Goal: Find specific page/section: Find specific page/section

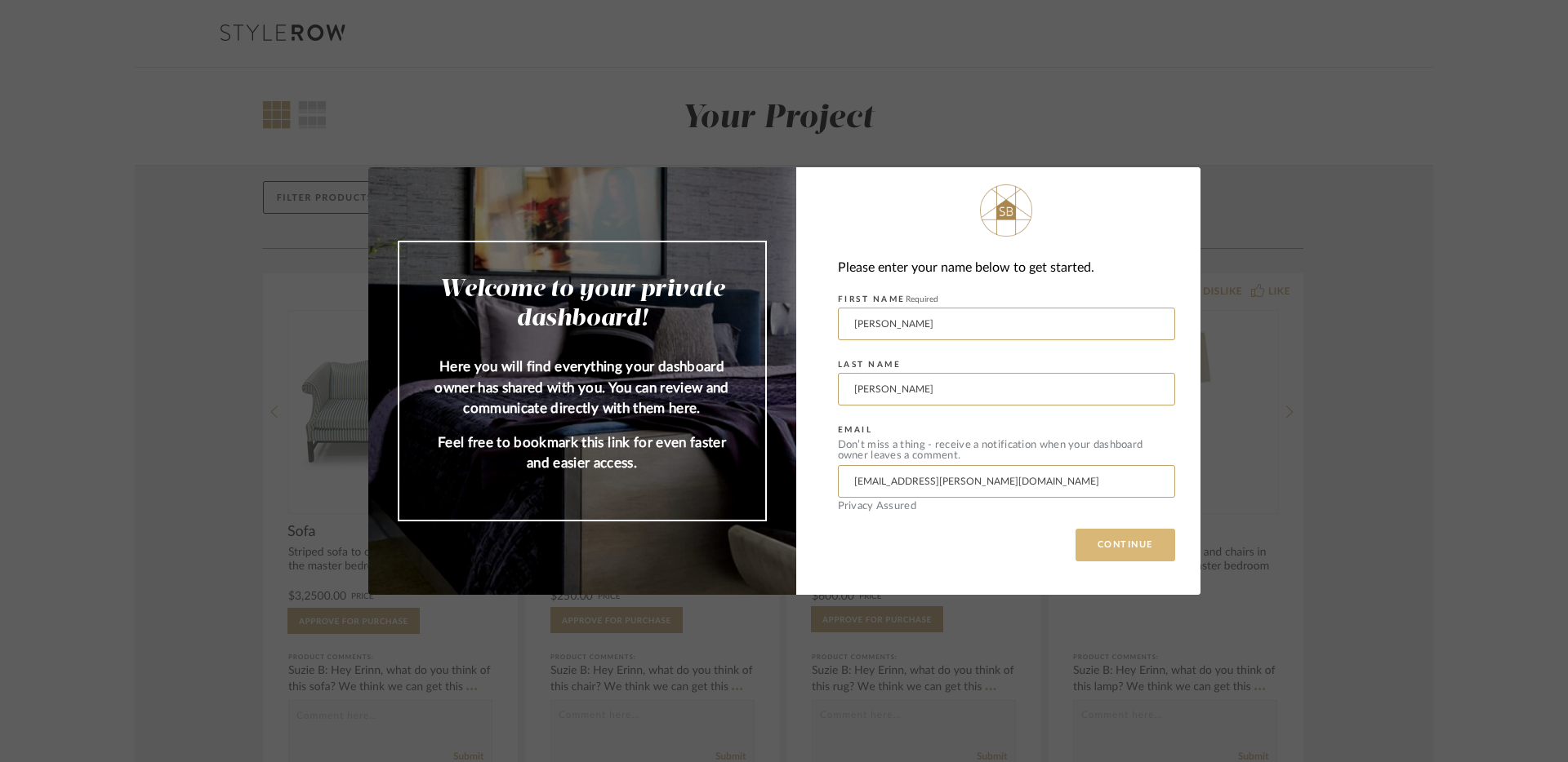
click at [1129, 537] on button "CONTINUE" at bounding box center [1125, 546] width 100 height 33
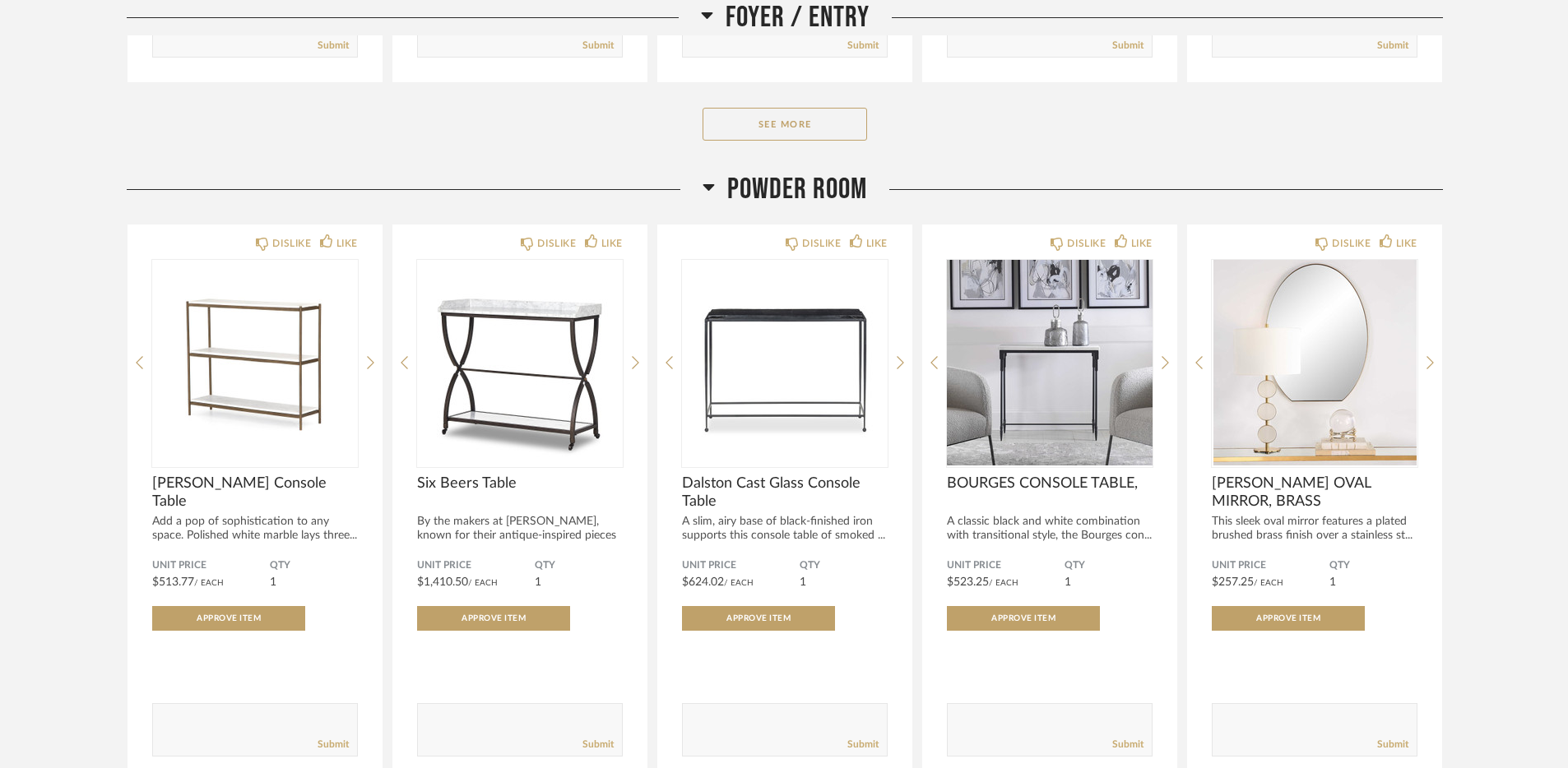
scroll to position [789, 0]
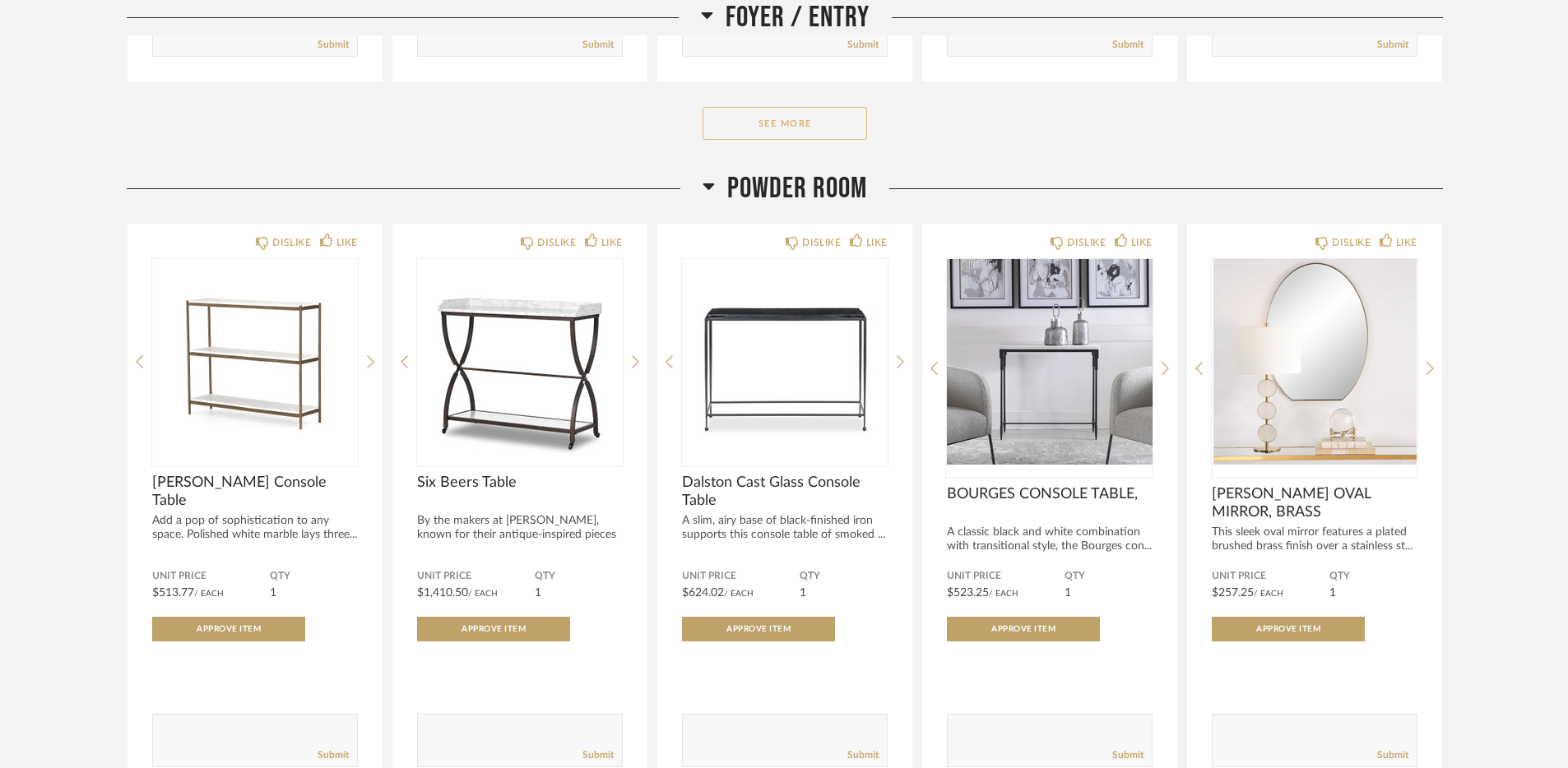
click at [763, 118] on button "See More" at bounding box center [785, 123] width 165 height 33
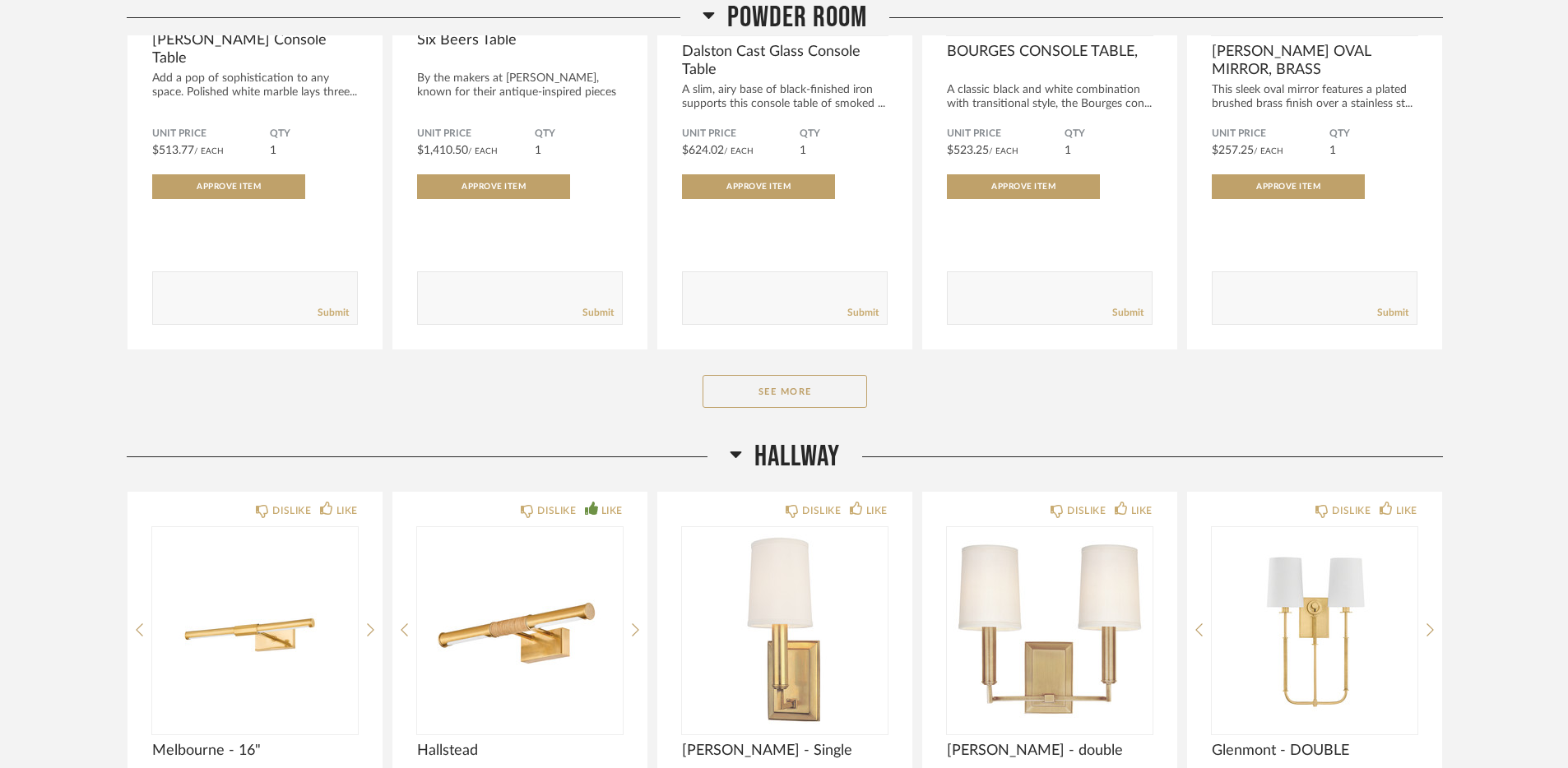
scroll to position [2381, 0]
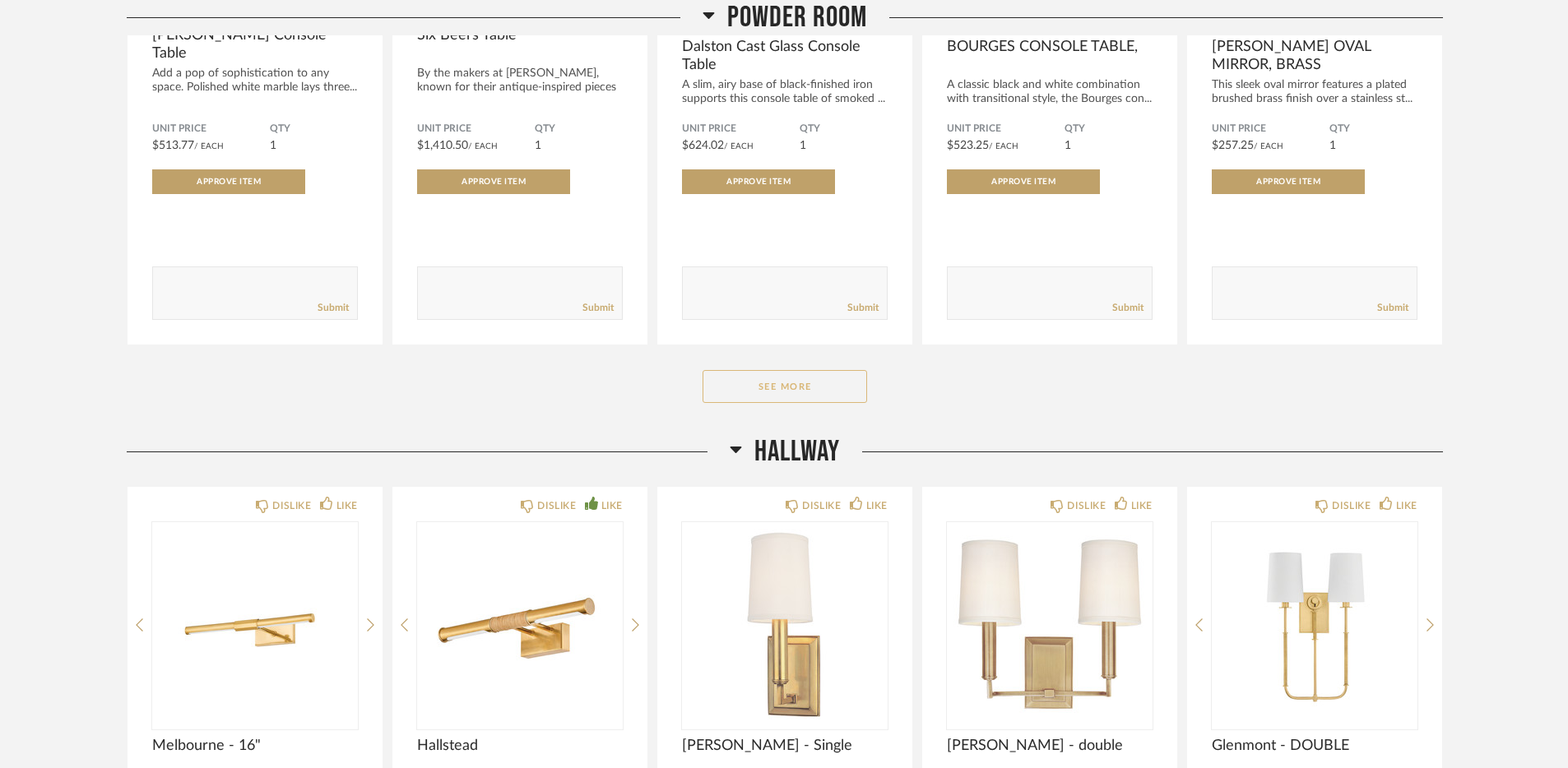
click at [780, 391] on button "See More" at bounding box center [785, 387] width 165 height 33
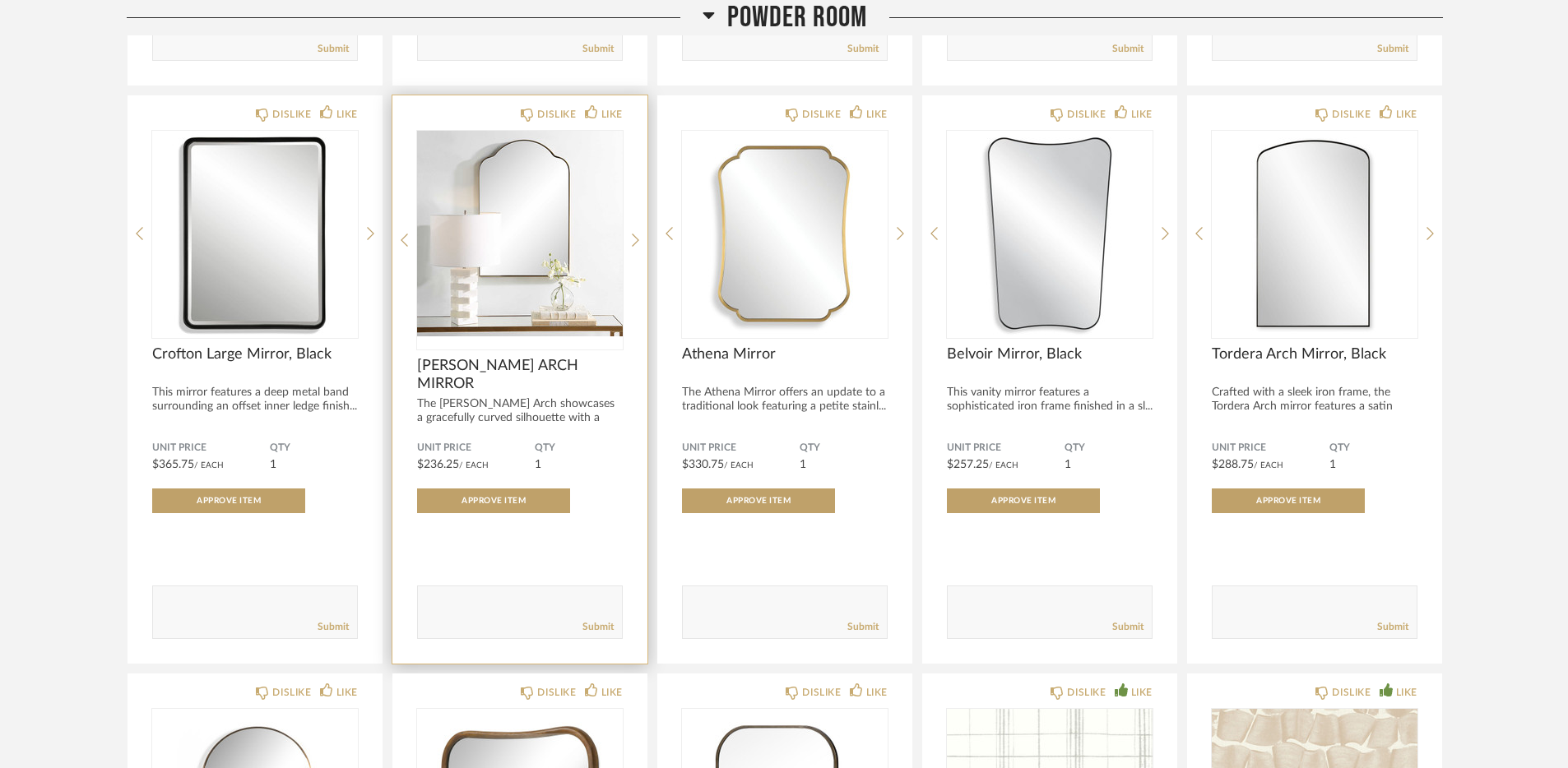
scroll to position [2641, 0]
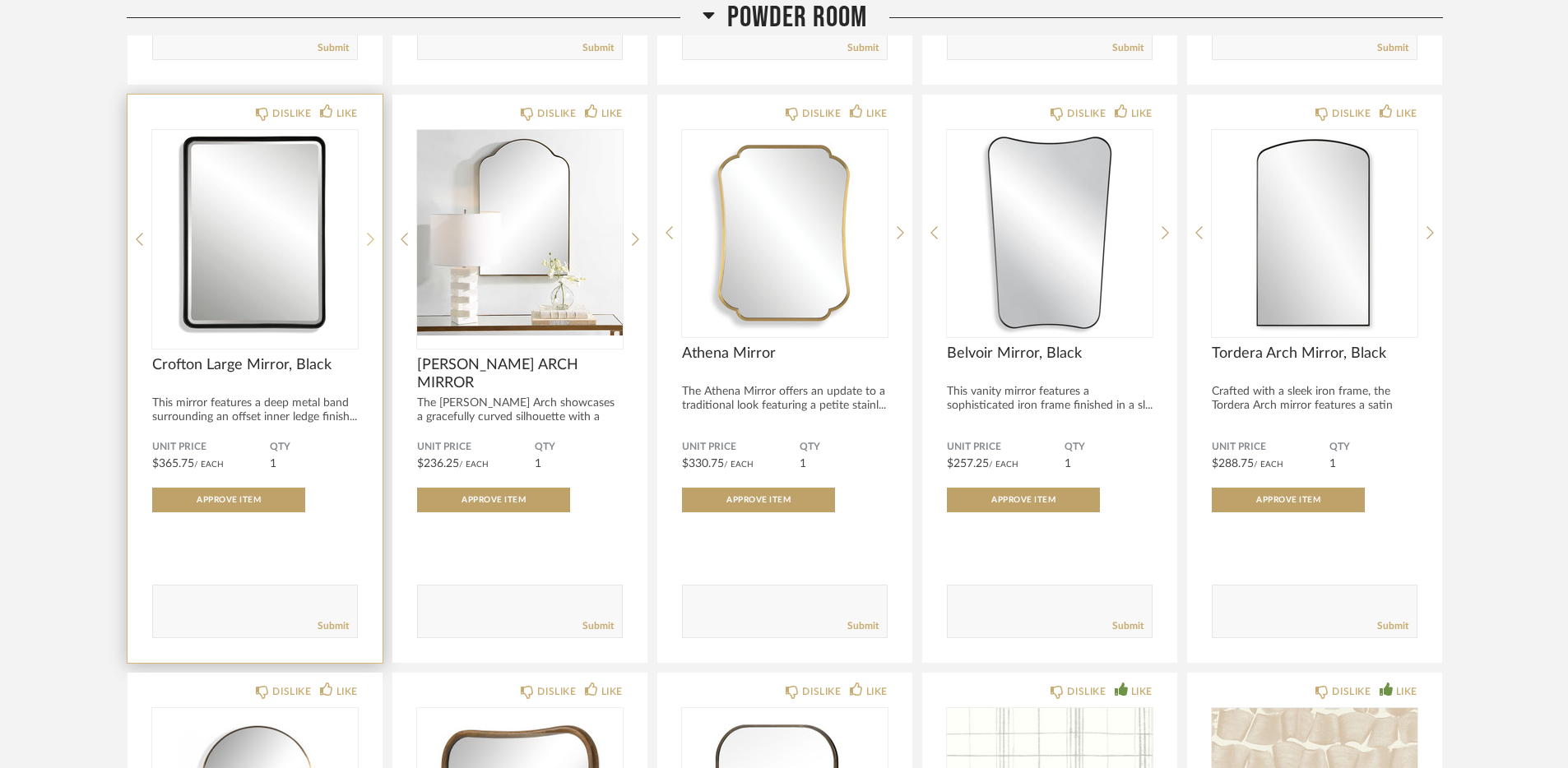
click at [371, 245] on icon at bounding box center [371, 239] width 7 height 13
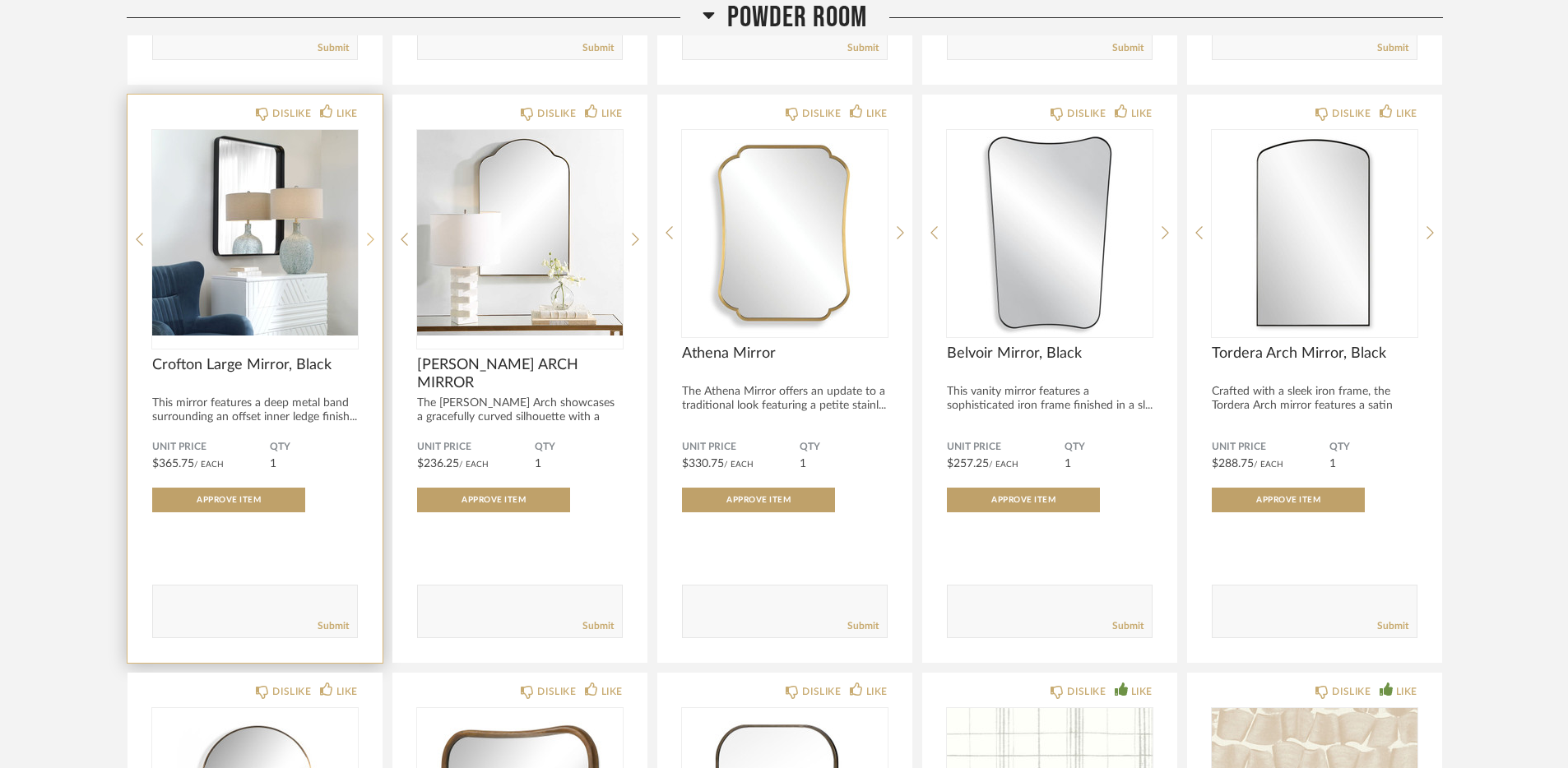
click at [371, 245] on icon at bounding box center [371, 239] width 7 height 13
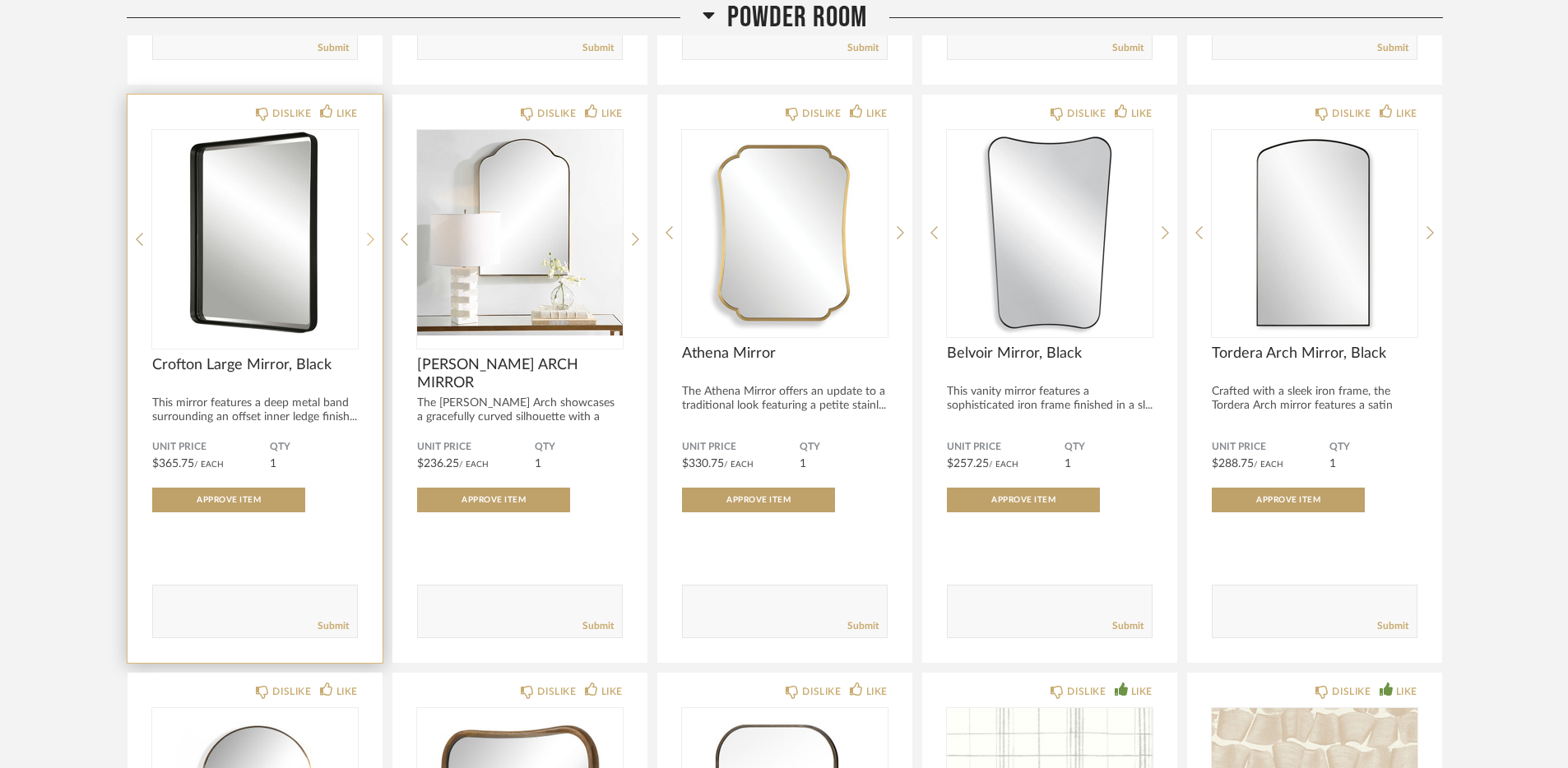
click at [371, 245] on icon at bounding box center [371, 239] width 7 height 13
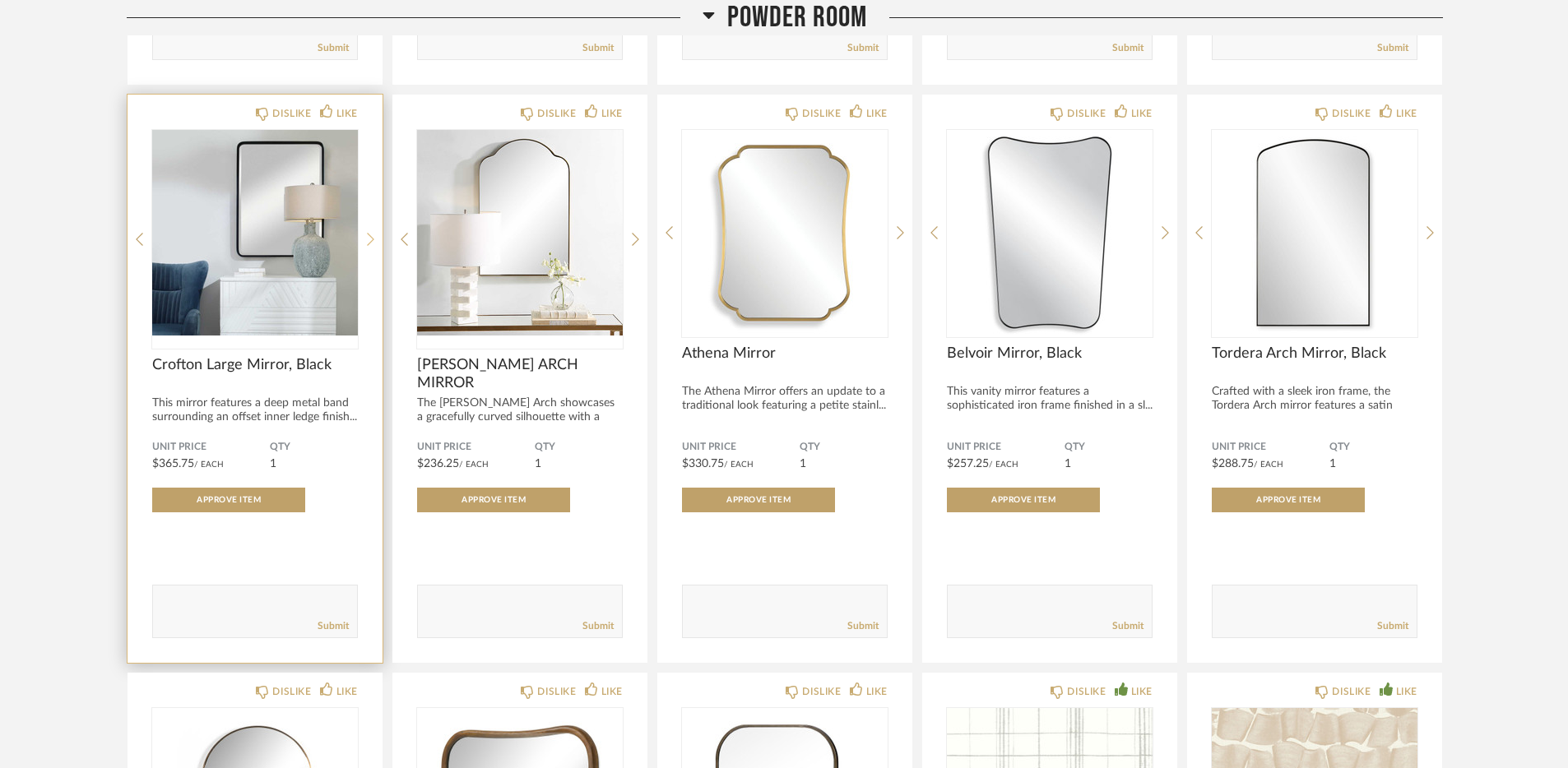
click at [371, 245] on icon at bounding box center [371, 239] width 7 height 13
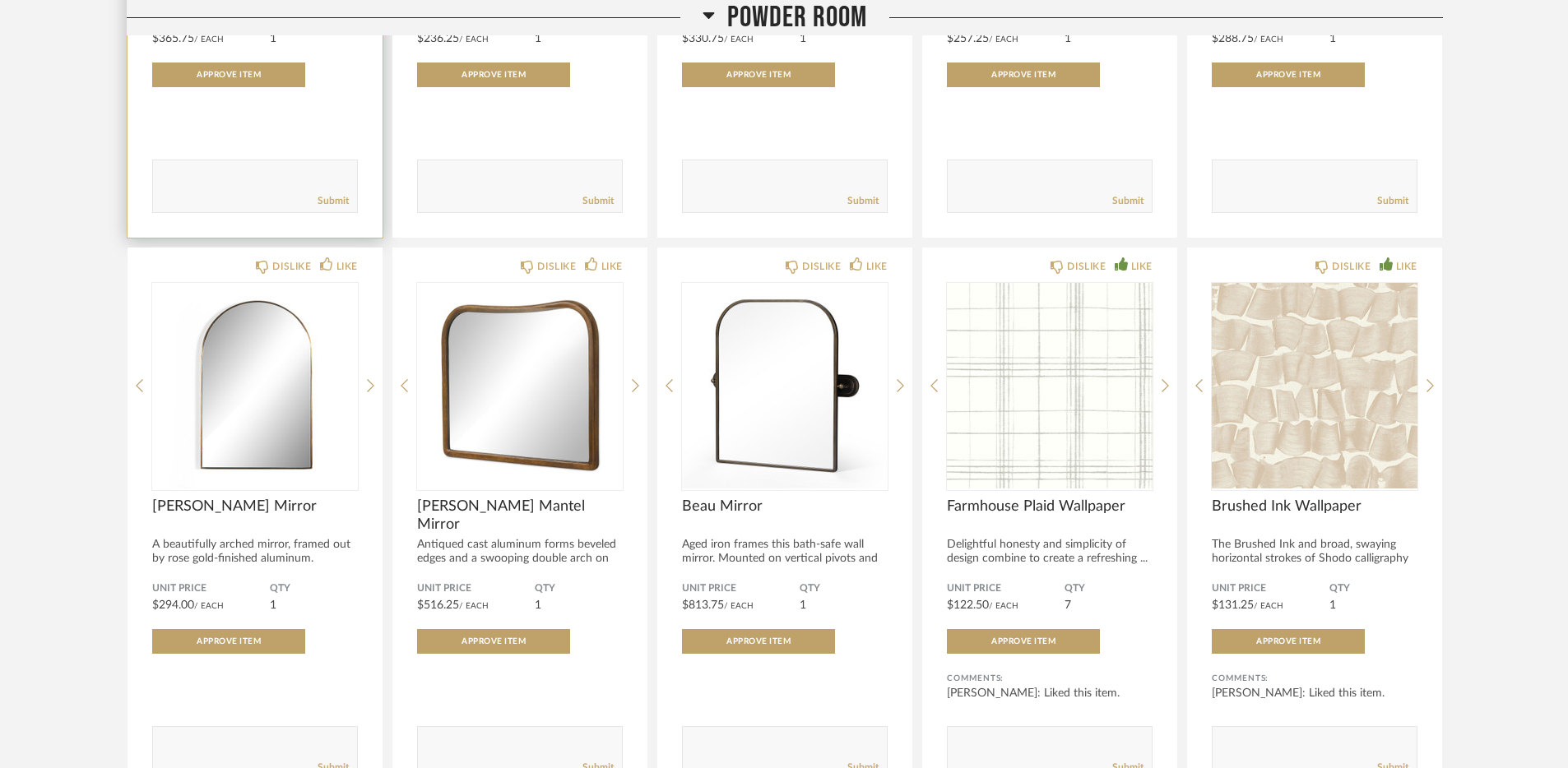
scroll to position [3077, 0]
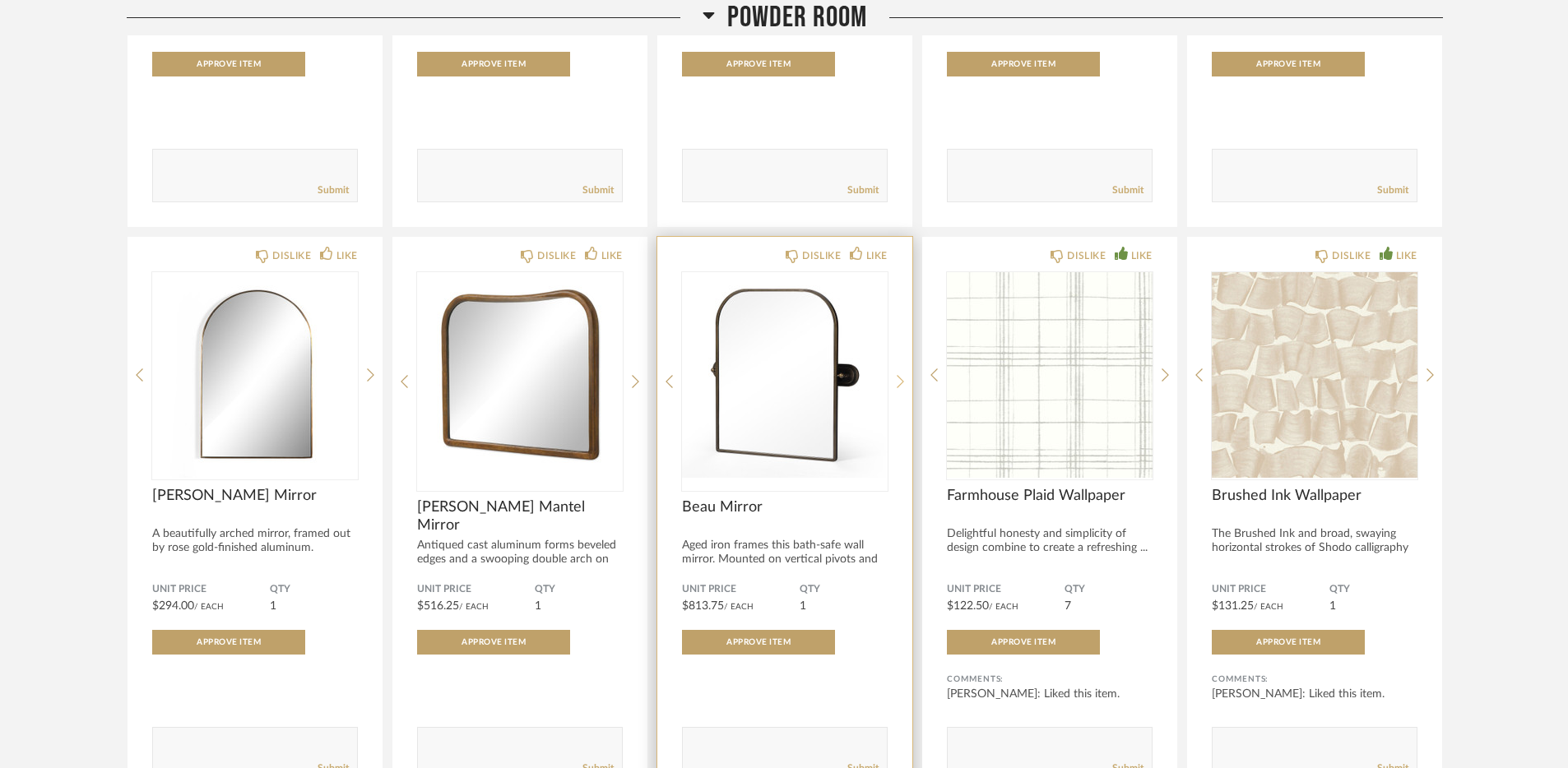
click at [901, 384] on icon at bounding box center [901, 381] width 7 height 15
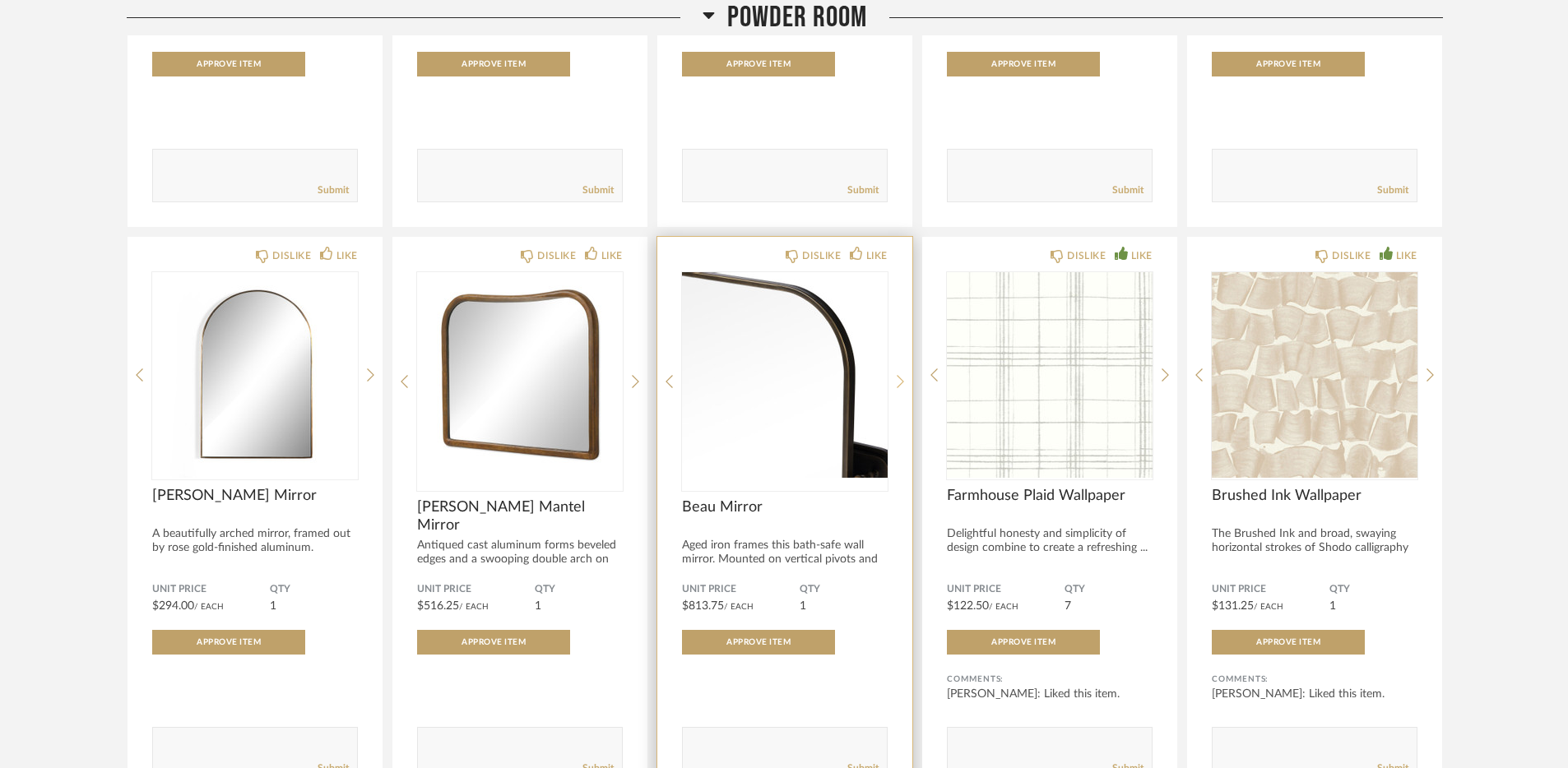
click at [901, 384] on icon at bounding box center [901, 381] width 7 height 15
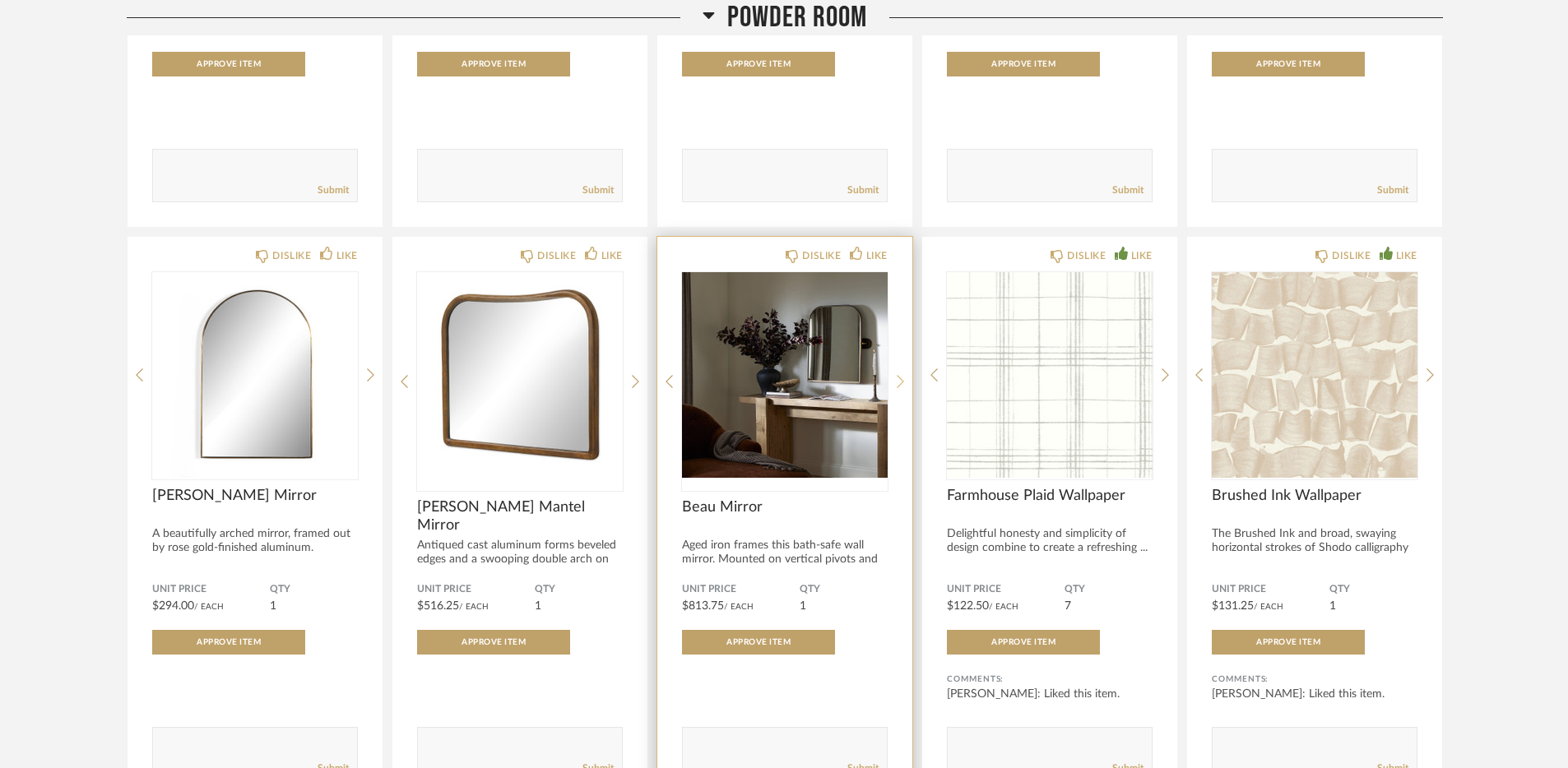
click at [901, 384] on icon at bounding box center [901, 381] width 7 height 15
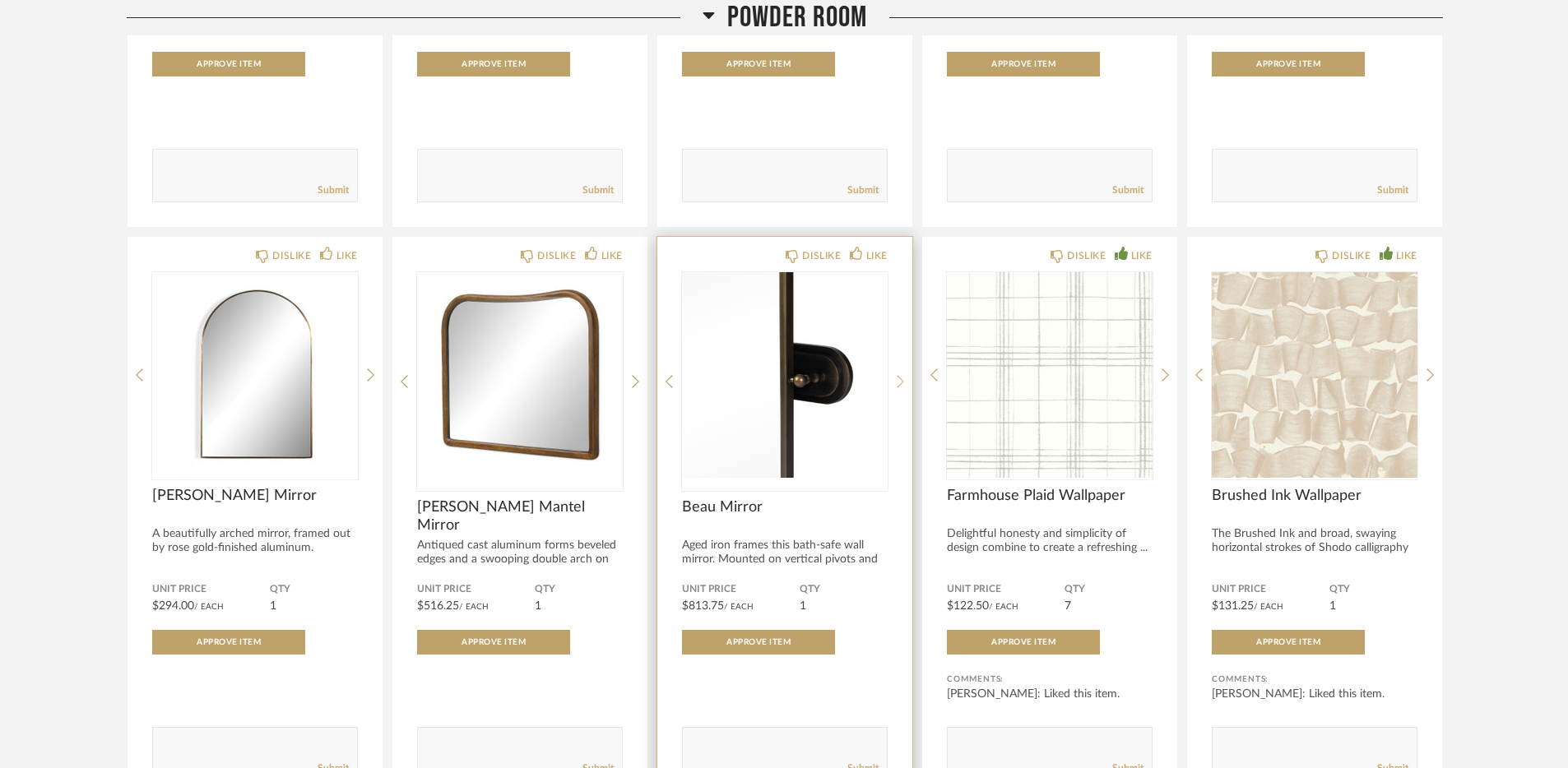
click at [901, 384] on icon at bounding box center [901, 381] width 7 height 15
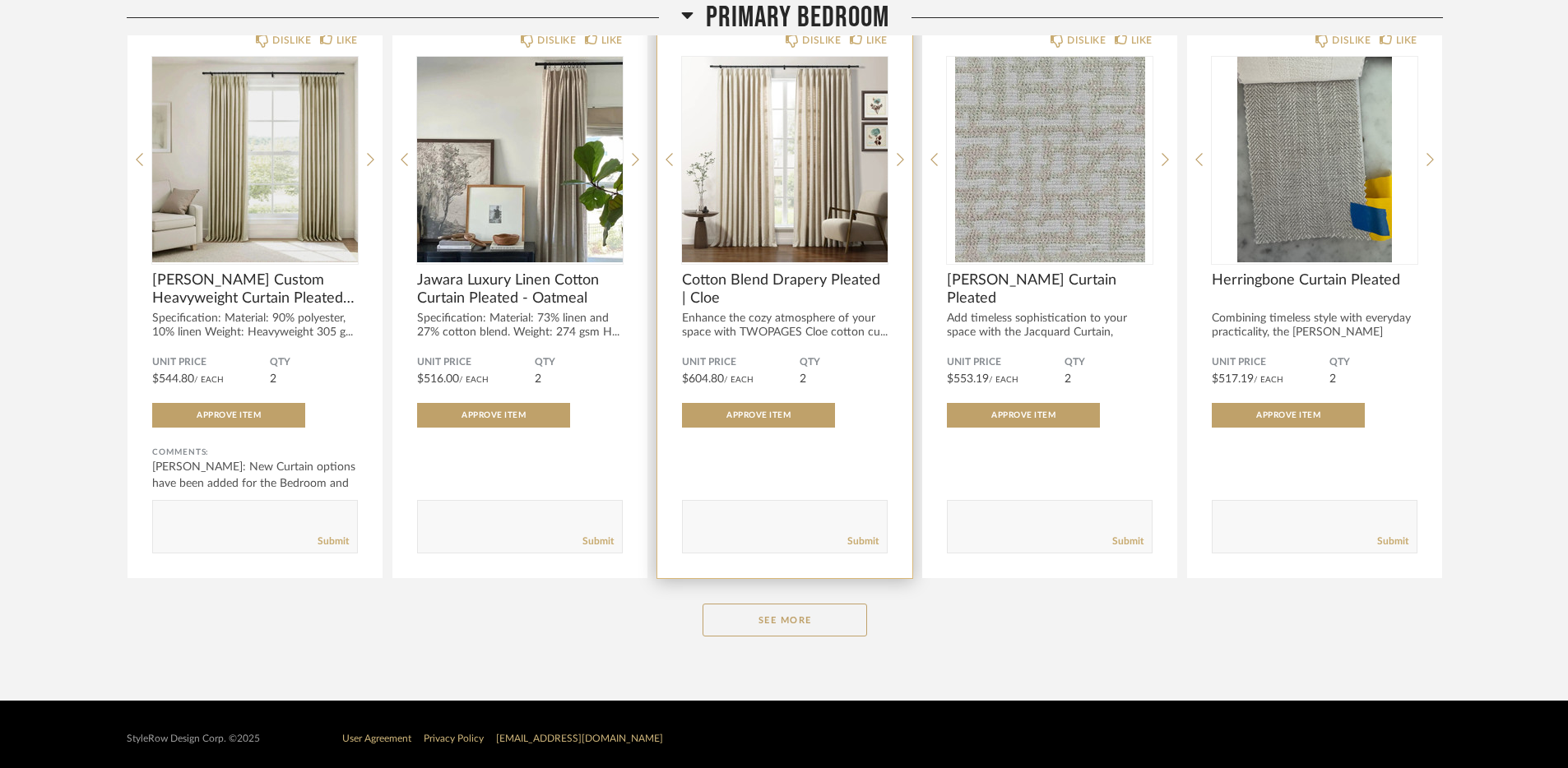
scroll to position [5285, 0]
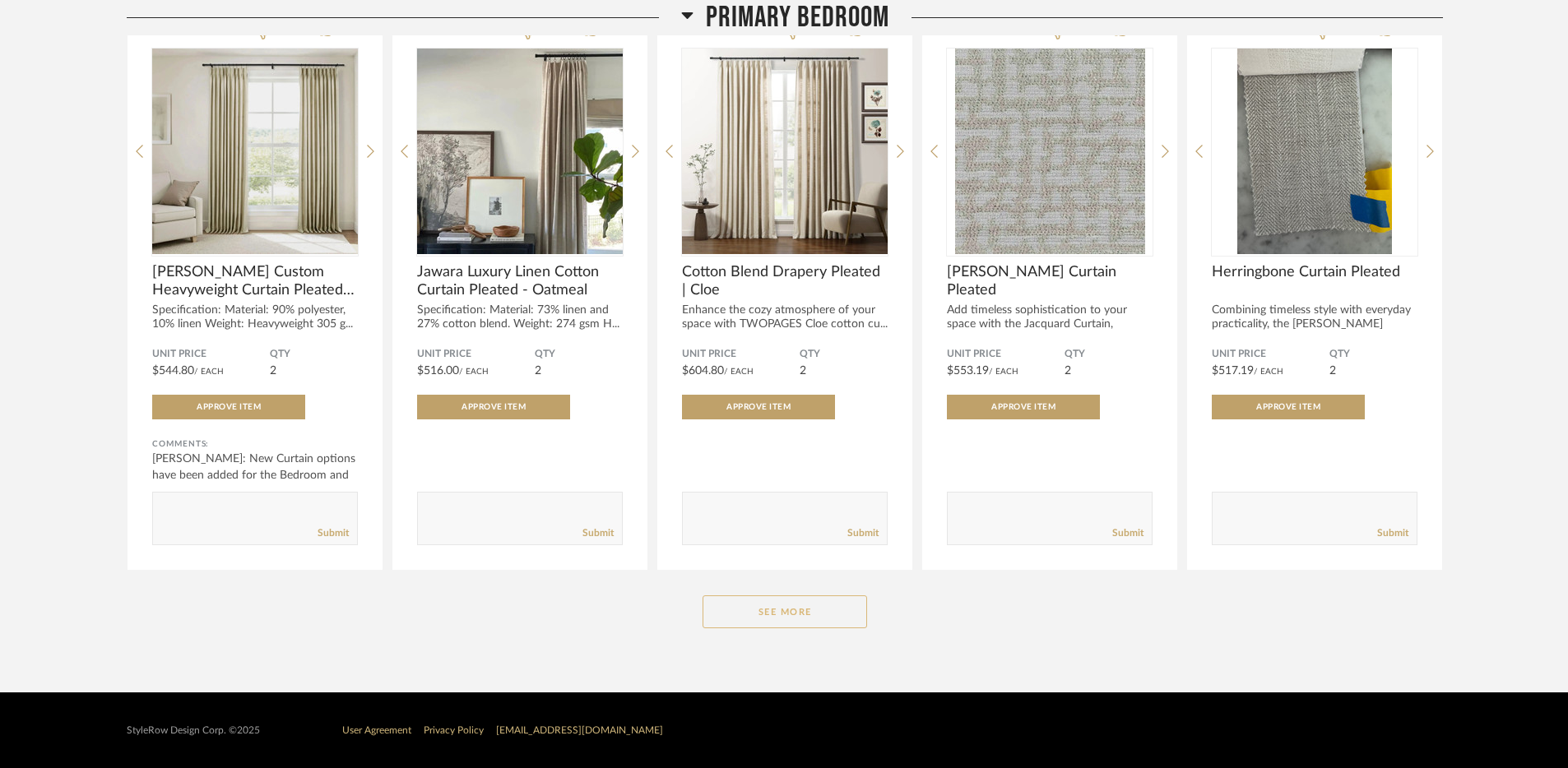
click at [788, 616] on button "See More" at bounding box center [785, 612] width 165 height 33
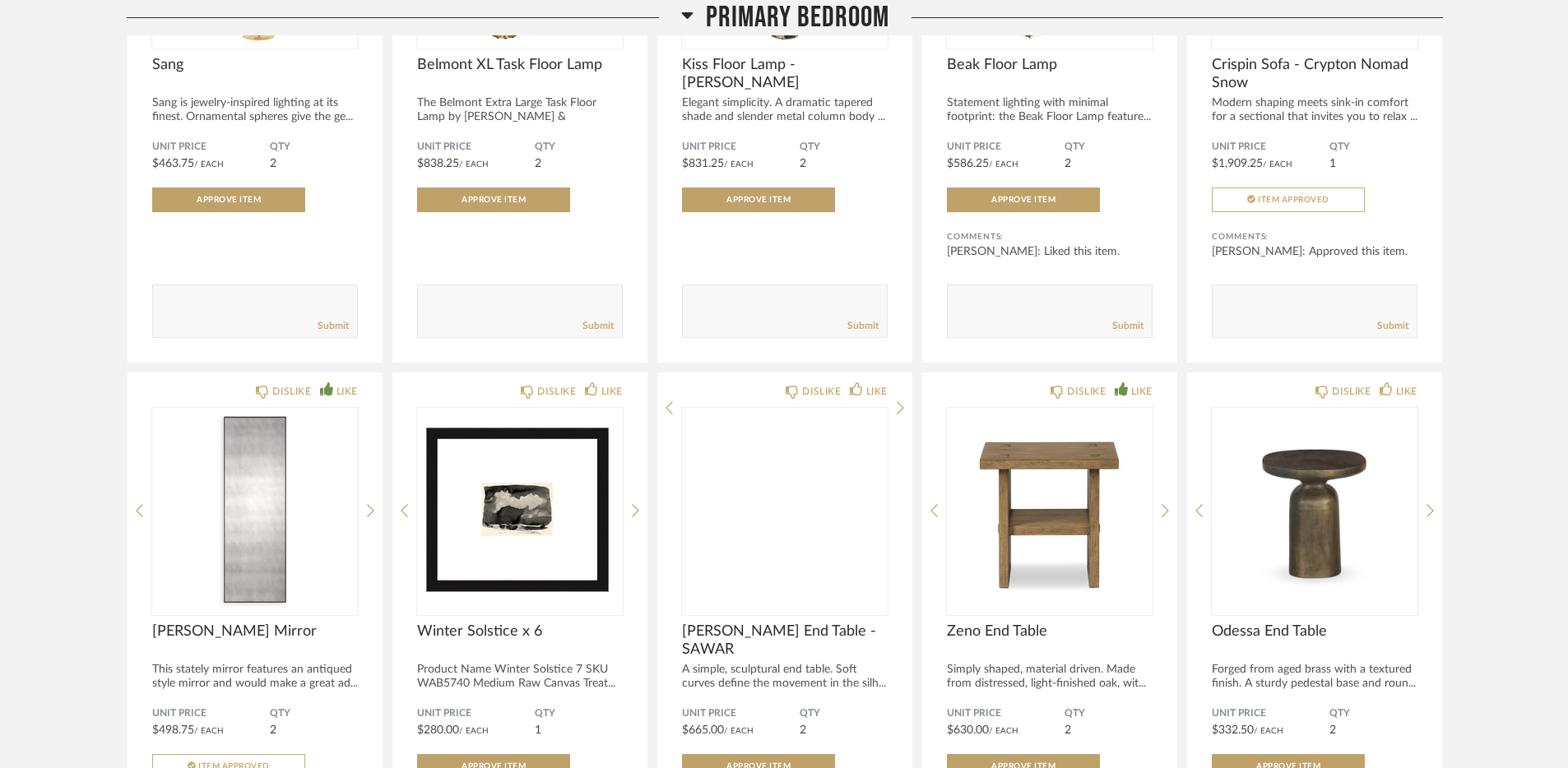
scroll to position [7216, 0]
